Goal: Information Seeking & Learning: Learn about a topic

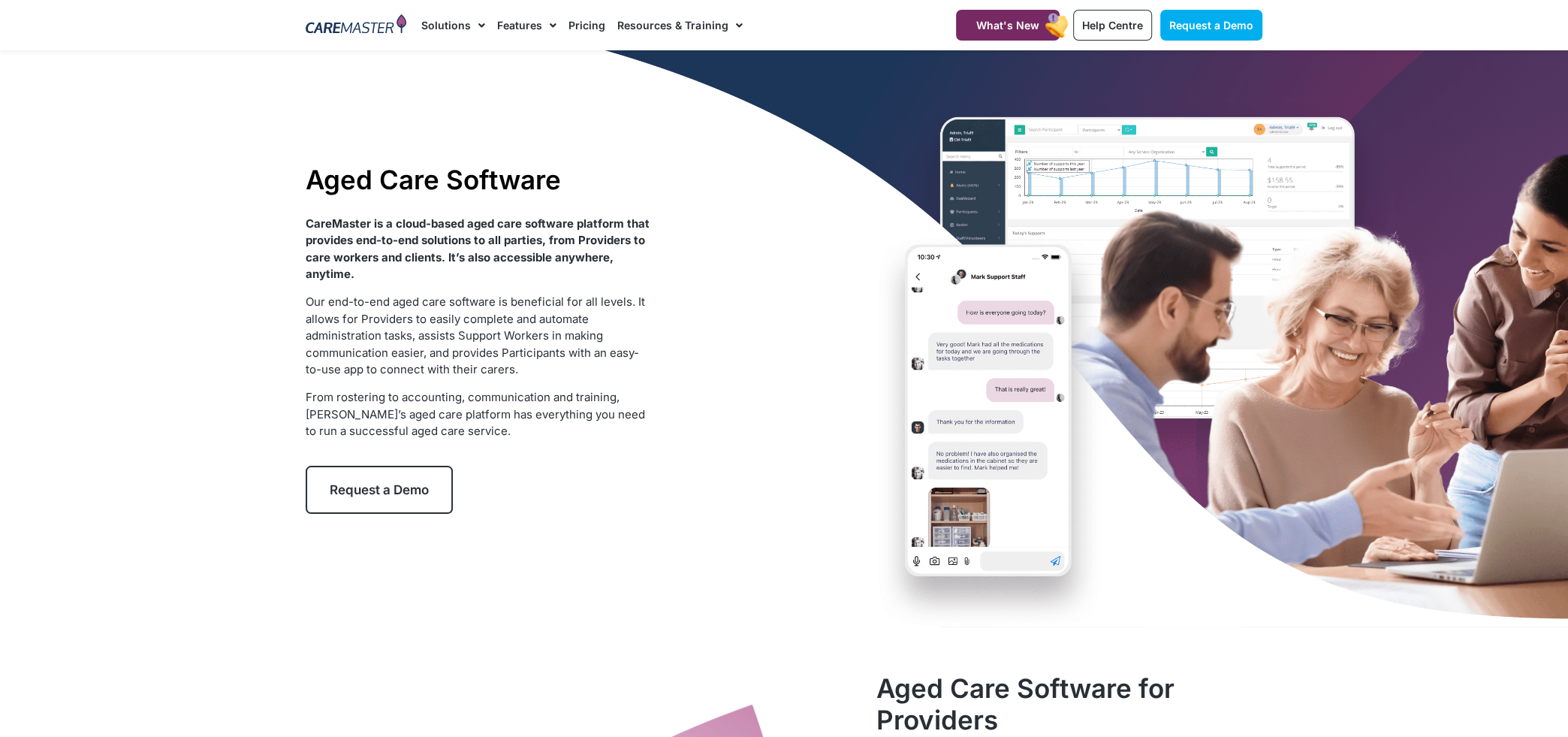
click at [589, 450] on div "CareMaster is a cloud-based aged care software platform that provides end-to-en…" at bounding box center [478, 332] width 345 height 235
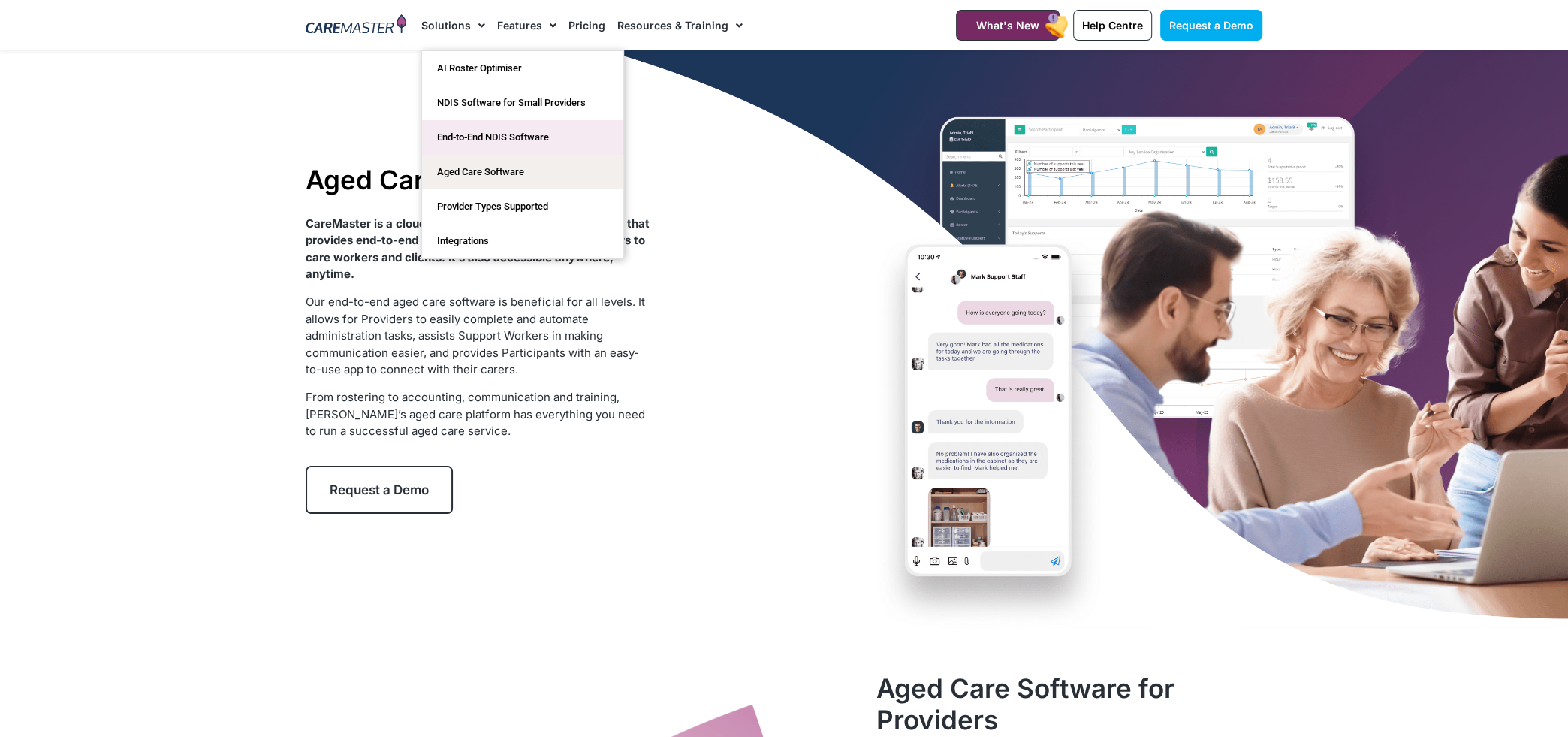
click at [518, 134] on link "End-to-End NDIS Software" at bounding box center [522, 138] width 201 height 35
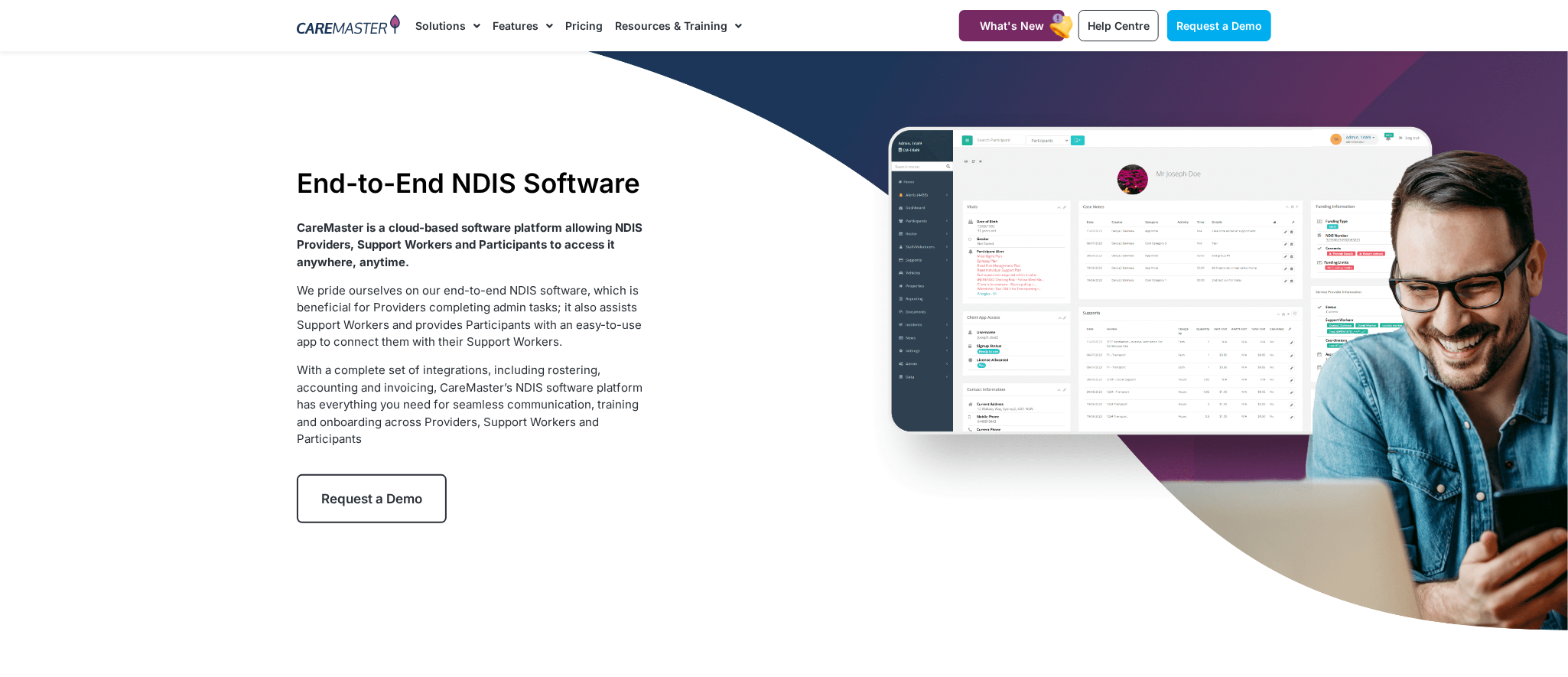
click at [1174, 246] on div "End-to-End NDIS Software CareMaster is a cloud-based software platform allowing…" at bounding box center [784, 345] width 990 height 587
